Goal: Entertainment & Leisure: Consume media (video, audio)

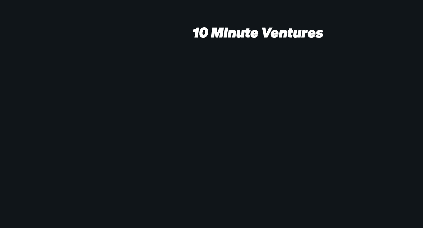
scroll to position [66, 0]
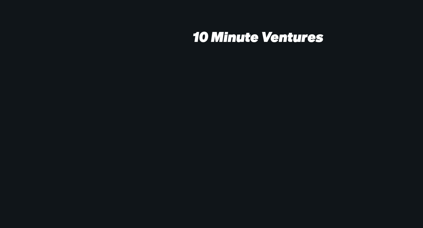
click at [255, 28] on p "10 Minute Ventures" at bounding box center [258, 36] width 130 height 17
click at [154, 131] on video at bounding box center [181, 151] width 801 height 409
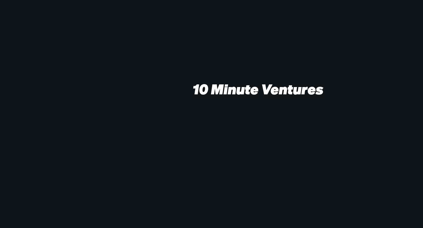
scroll to position [0, 0]
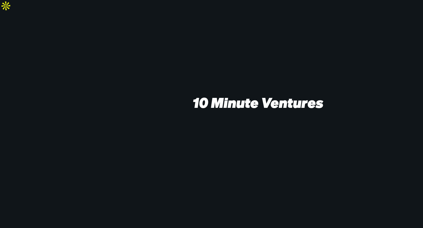
click at [225, 62] on video at bounding box center [181, 217] width 801 height 409
click at [210, 94] on p "10 Minute Ventures" at bounding box center [258, 102] width 130 height 17
click at [130, 31] on video at bounding box center [181, 217] width 801 height 409
click at [27, 13] on video at bounding box center [181, 217] width 801 height 409
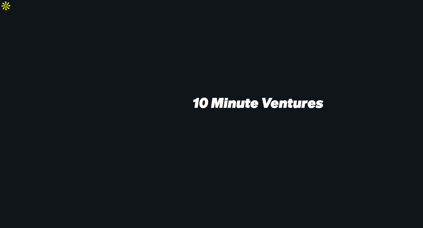
click at [27, 13] on video at bounding box center [181, 217] width 801 height 409
click at [315, 51] on video at bounding box center [181, 217] width 801 height 409
click at [377, 54] on video at bounding box center [181, 217] width 801 height 409
click at [383, 144] on video at bounding box center [181, 217] width 801 height 409
click at [409, 14] on video at bounding box center [181, 217] width 801 height 409
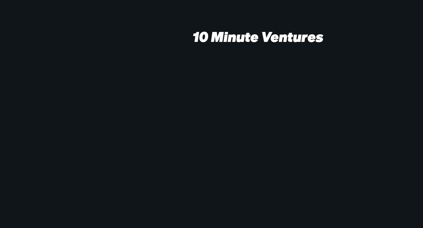
scroll to position [19, 0]
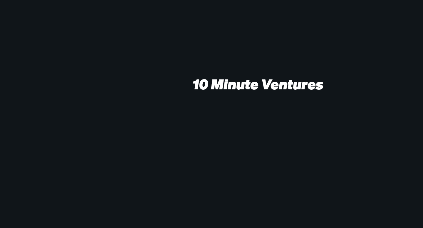
click at [268, 75] on p "10 Minute Ventures" at bounding box center [258, 83] width 130 height 17
click at [167, 73] on video at bounding box center [181, 198] width 801 height 409
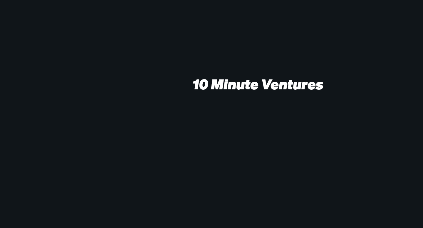
click at [167, 73] on video at bounding box center [181, 198] width 801 height 409
